Goal: Task Accomplishment & Management: Use online tool/utility

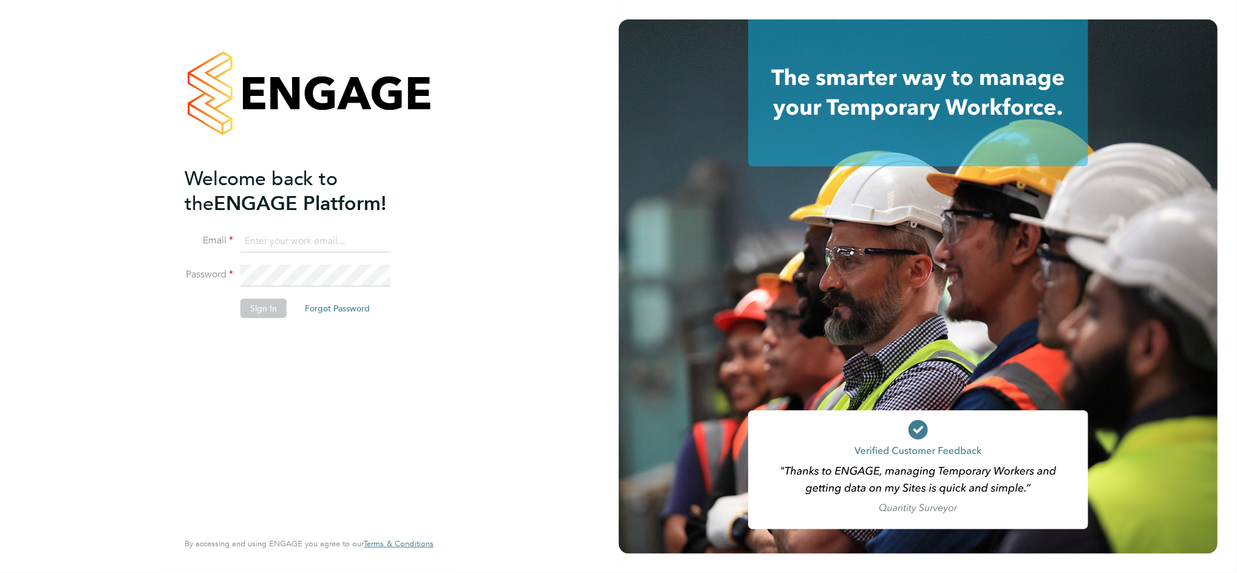
type input "[PERSON_NAME][EMAIL_ADDRESS][PERSON_NAME][DOMAIN_NAME]"
click at [279, 305] on button "Sign In" at bounding box center [263, 308] width 46 height 19
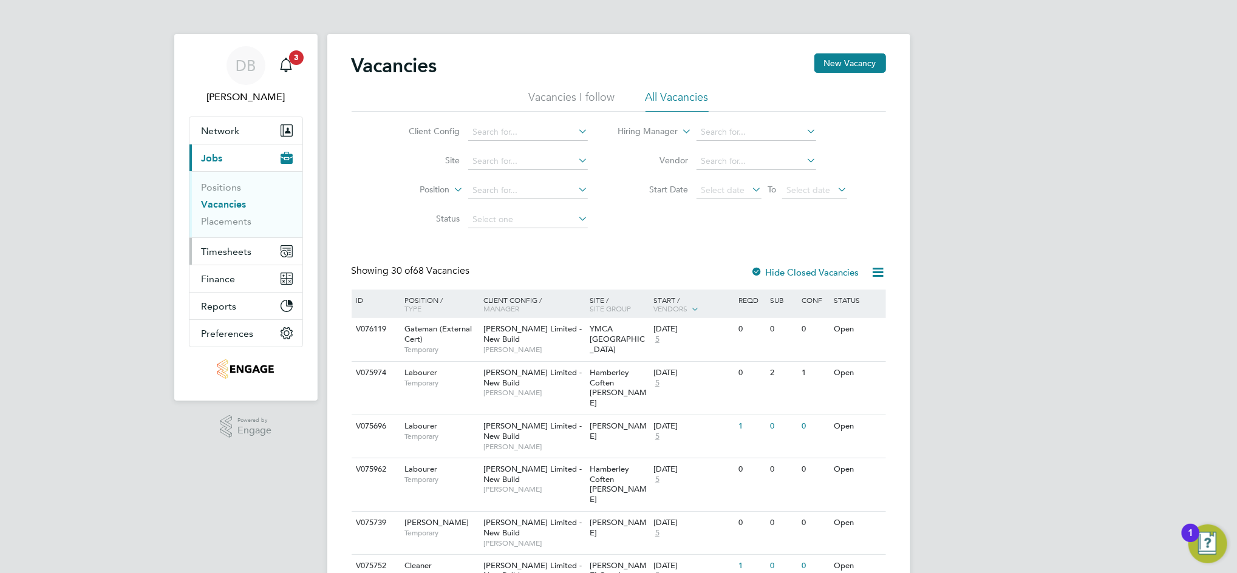
click at [232, 257] on span "Timesheets" at bounding box center [227, 252] width 50 height 12
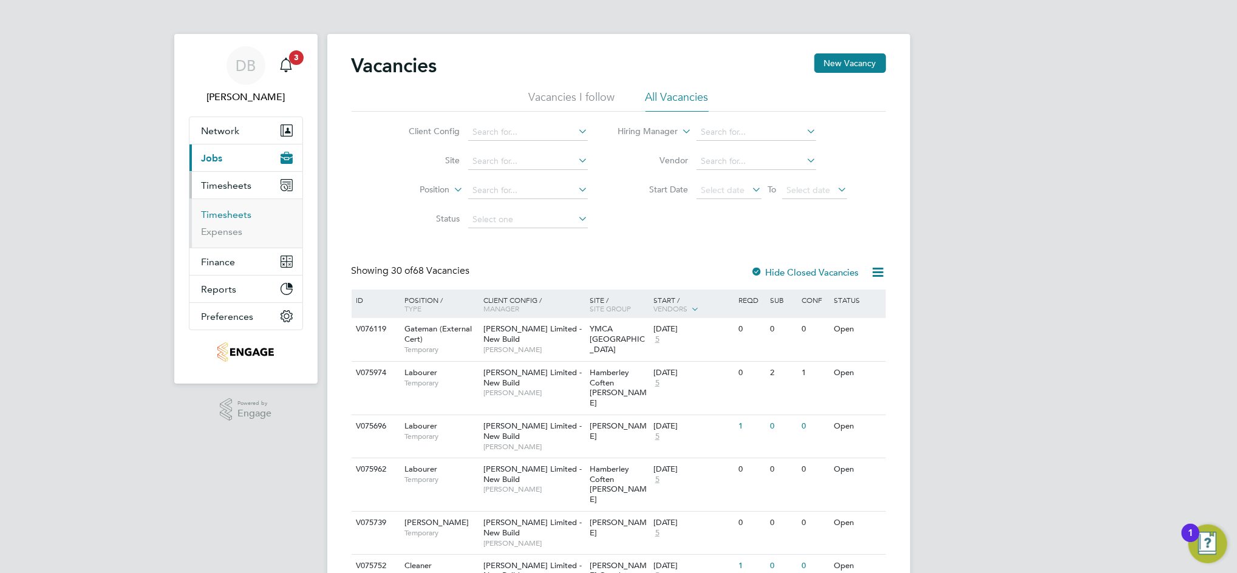
click at [234, 219] on link "Timesheets" at bounding box center [227, 215] width 50 height 12
